Goal: Task Accomplishment & Management: Use online tool/utility

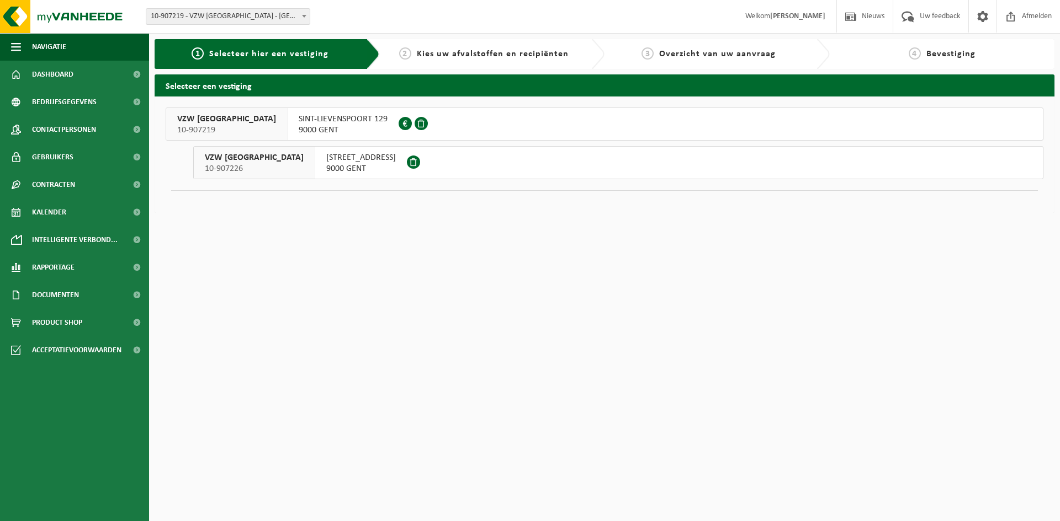
click at [275, 161] on span "VZW SINT-LIEVENSPOORT" at bounding box center [254, 157] width 99 height 11
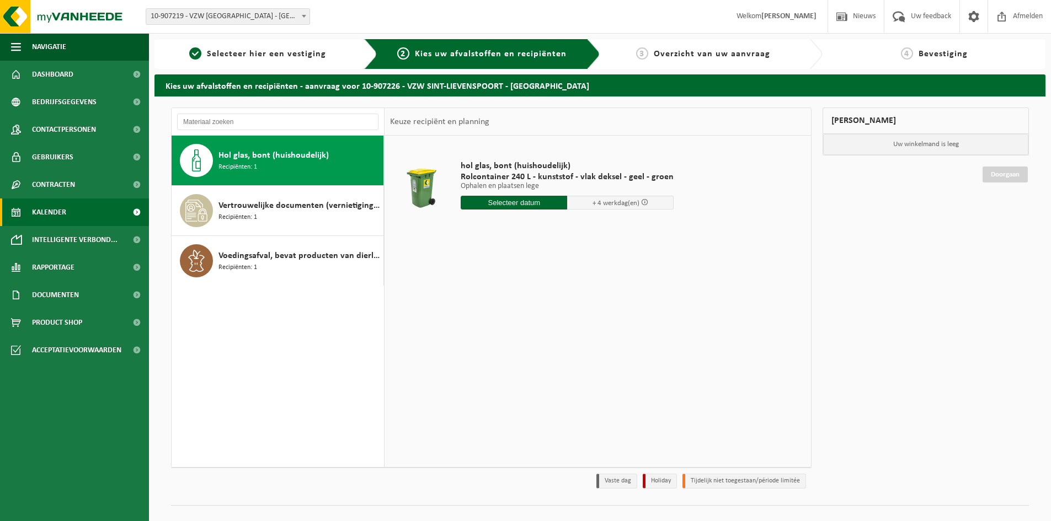
click at [64, 217] on span "Kalender" at bounding box center [49, 213] width 34 height 28
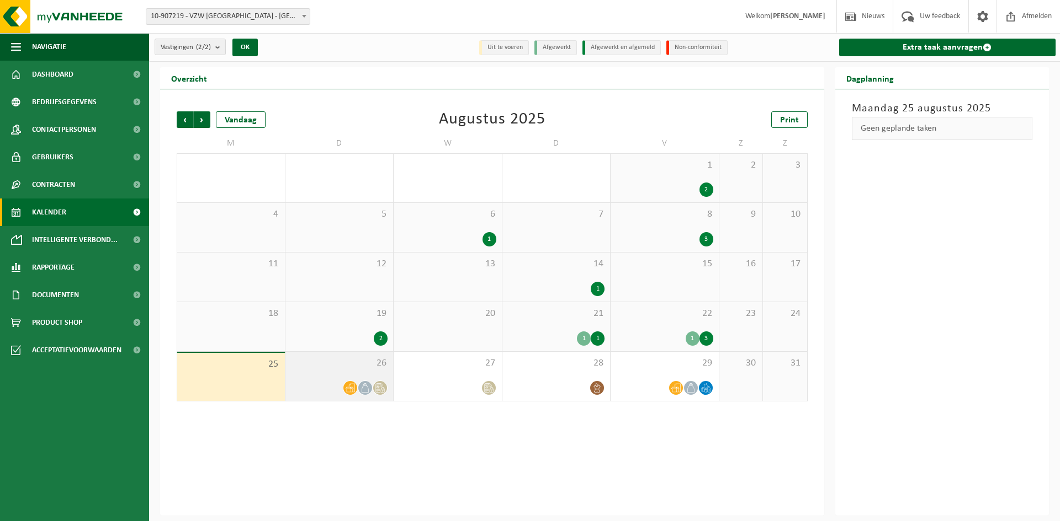
click at [381, 386] on icon at bounding box center [379, 388] width 9 height 9
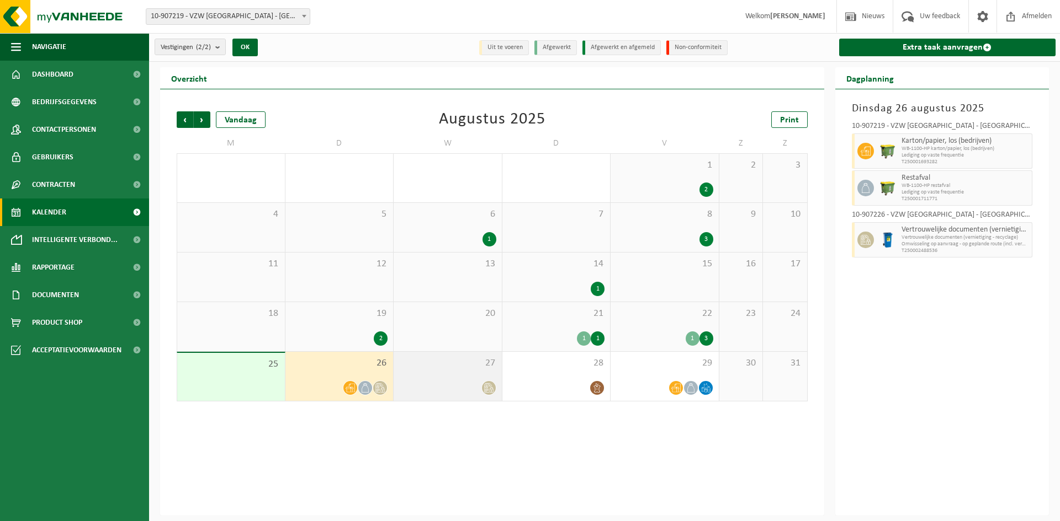
click at [488, 388] on icon at bounding box center [488, 388] width 9 height 9
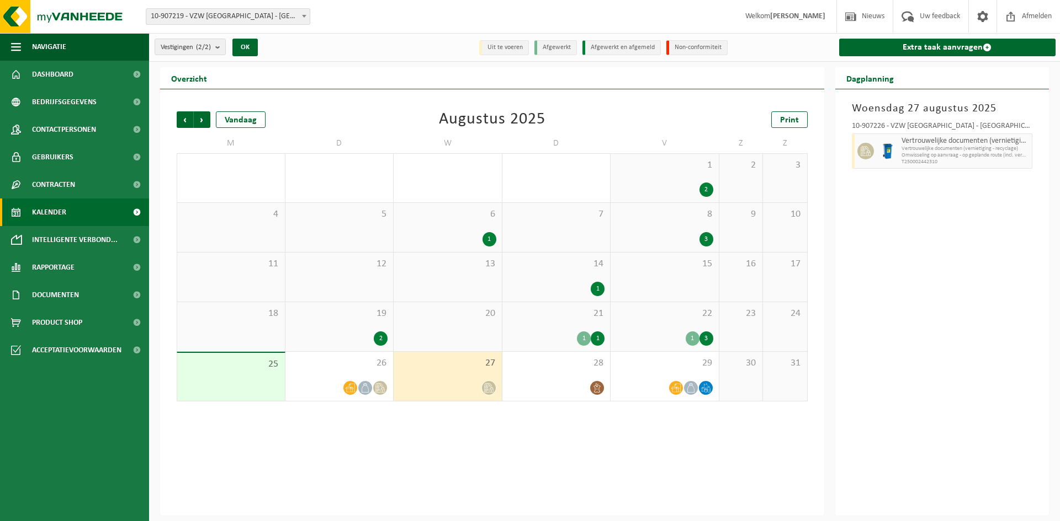
click at [487, 385] on icon at bounding box center [488, 388] width 9 height 9
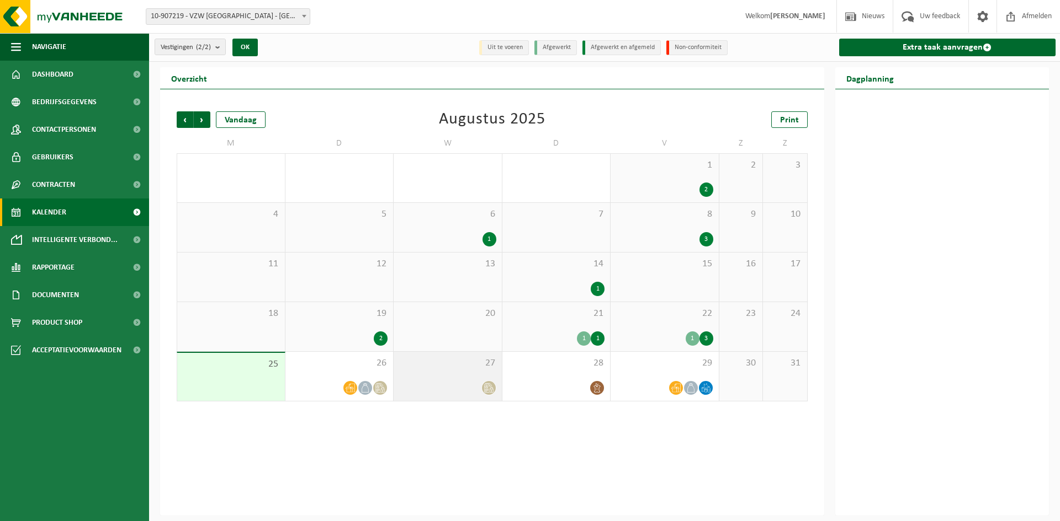
click at [487, 385] on icon at bounding box center [488, 388] width 9 height 9
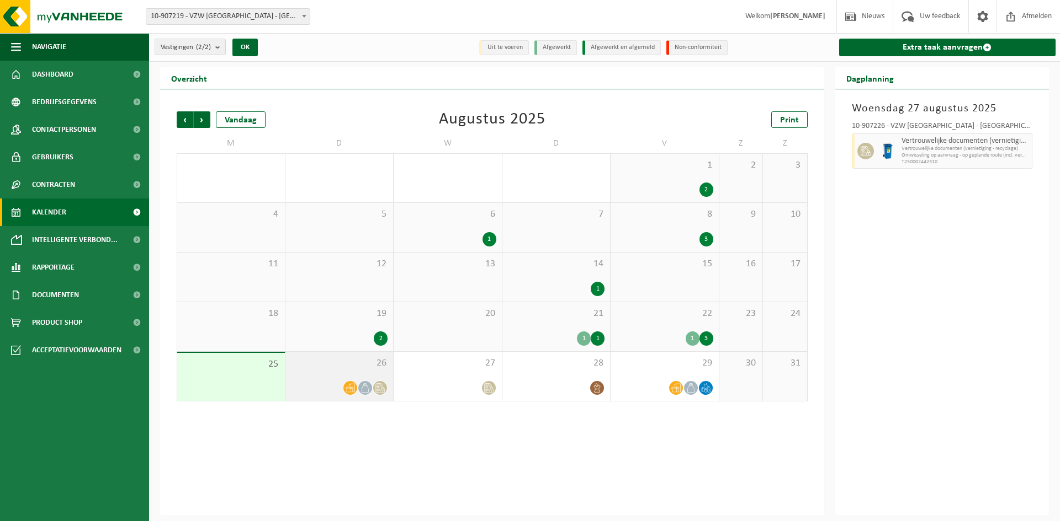
click at [380, 386] on icon at bounding box center [379, 388] width 9 height 9
